Goal: Navigation & Orientation: Find specific page/section

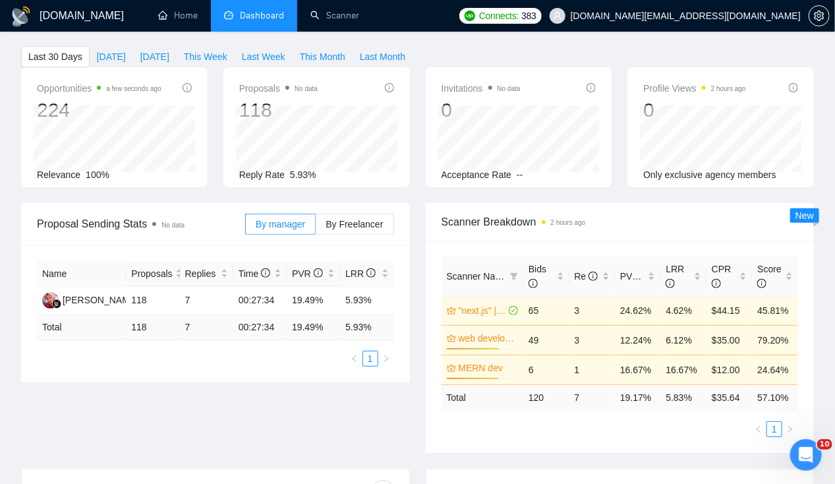
scroll to position [16, 0]
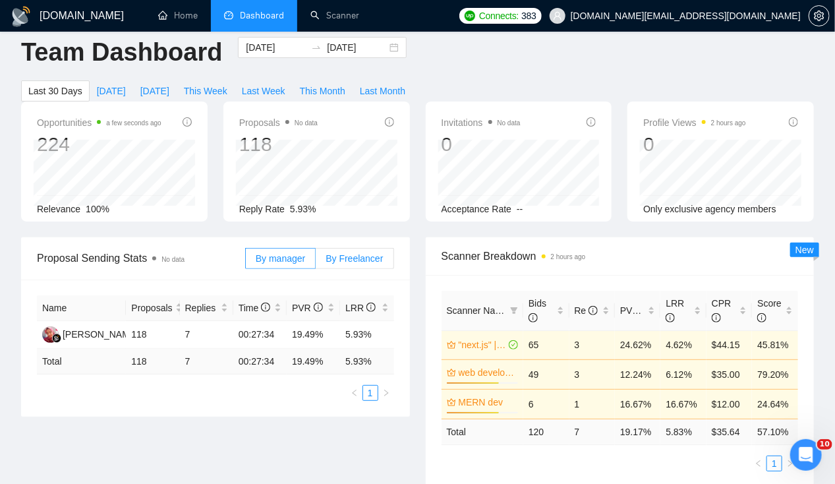
click at [347, 253] on span "By Freelancer" at bounding box center [354, 258] width 57 height 11
click at [316, 262] on input "By Freelancer" at bounding box center [316, 262] width 0 height 0
click at [280, 248] on label "By manager" at bounding box center [280, 258] width 71 height 21
click at [246, 262] on input "By manager" at bounding box center [246, 262] width 0 height 0
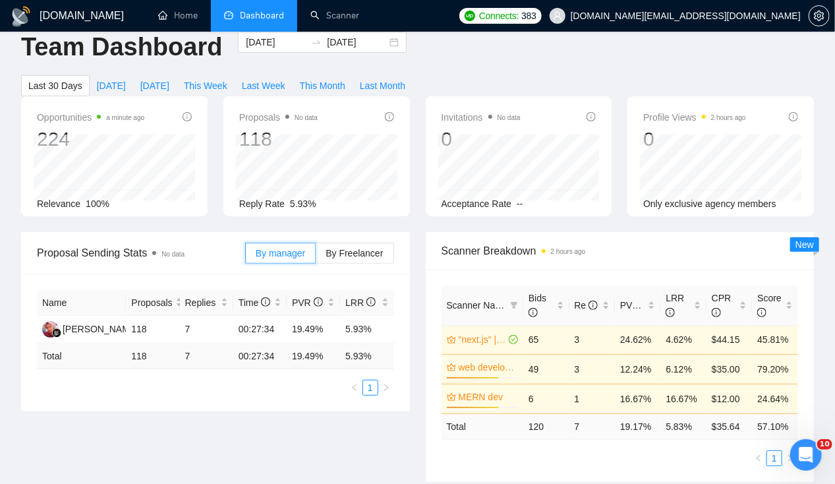
scroll to position [0, 0]
